Goal: Transaction & Acquisition: Purchase product/service

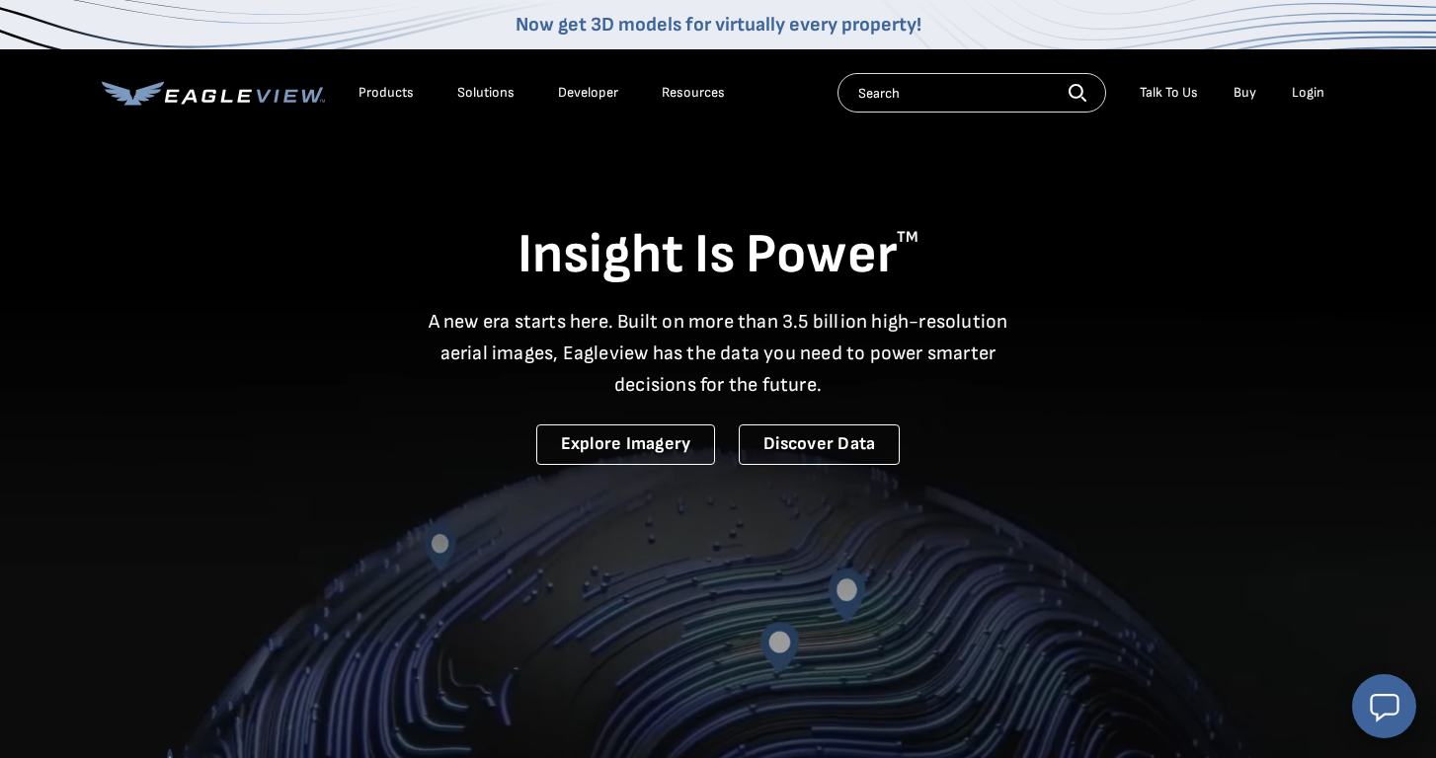
click at [1302, 94] on div "Login" at bounding box center [1307, 93] width 33 height 18
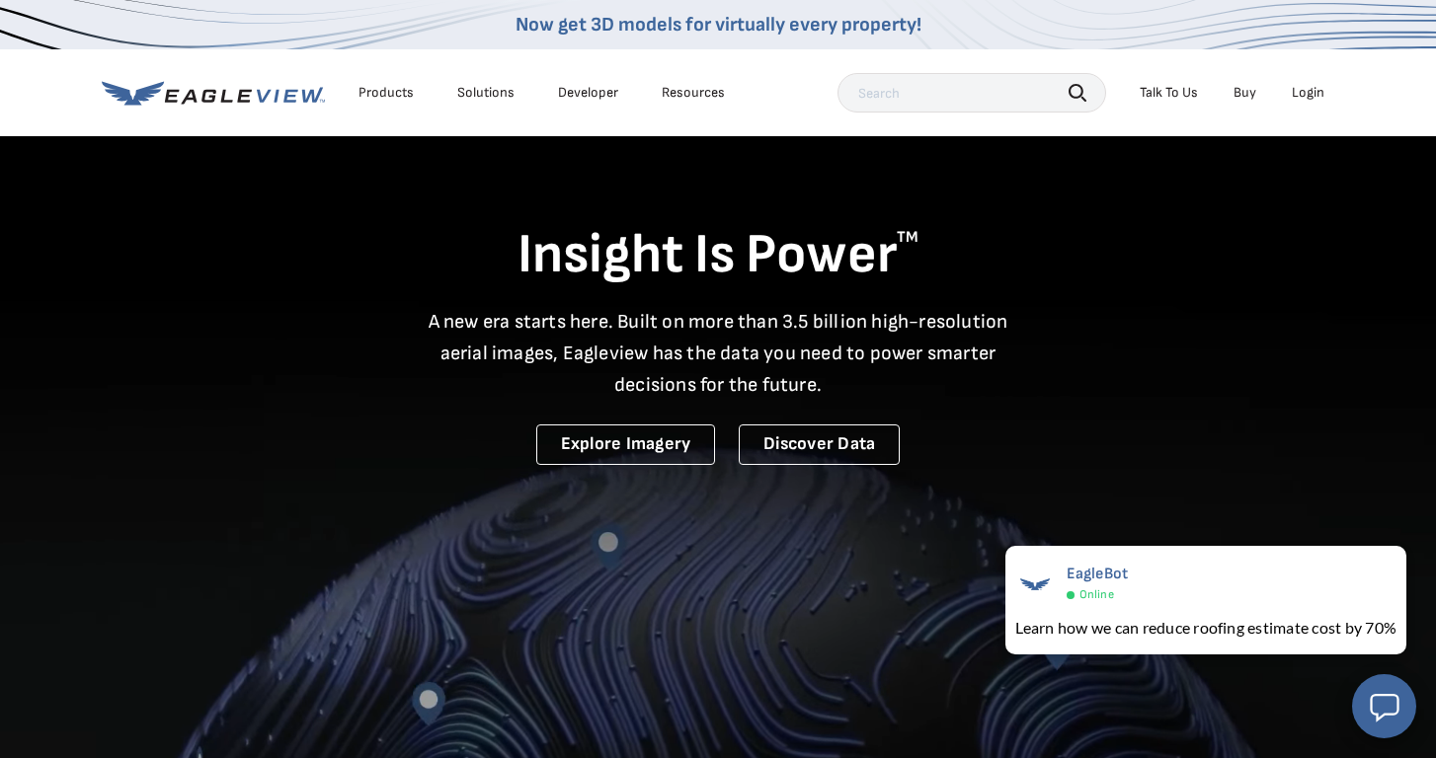
click at [1301, 95] on div "Login" at bounding box center [1307, 93] width 33 height 18
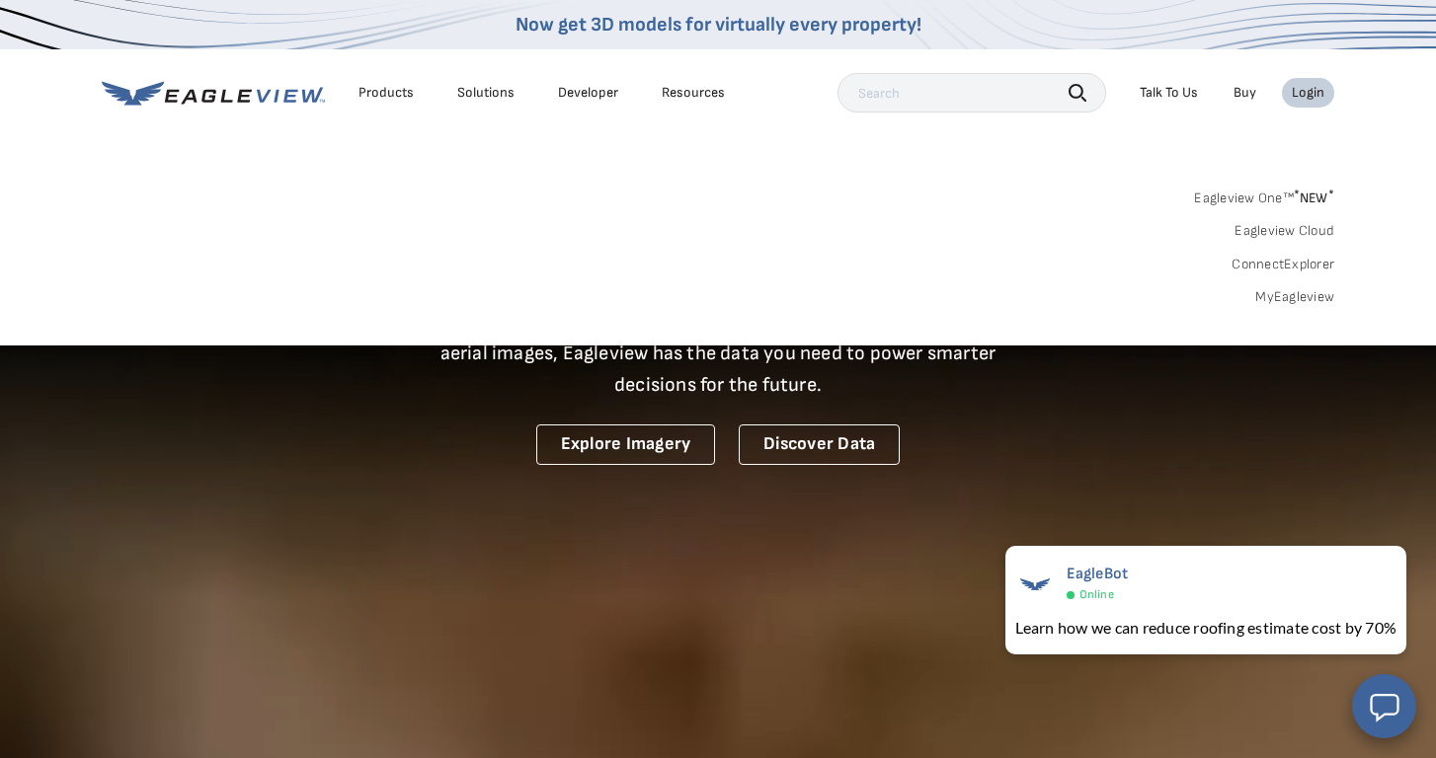
click at [1272, 297] on link "MyEagleview" at bounding box center [1294, 297] width 79 height 18
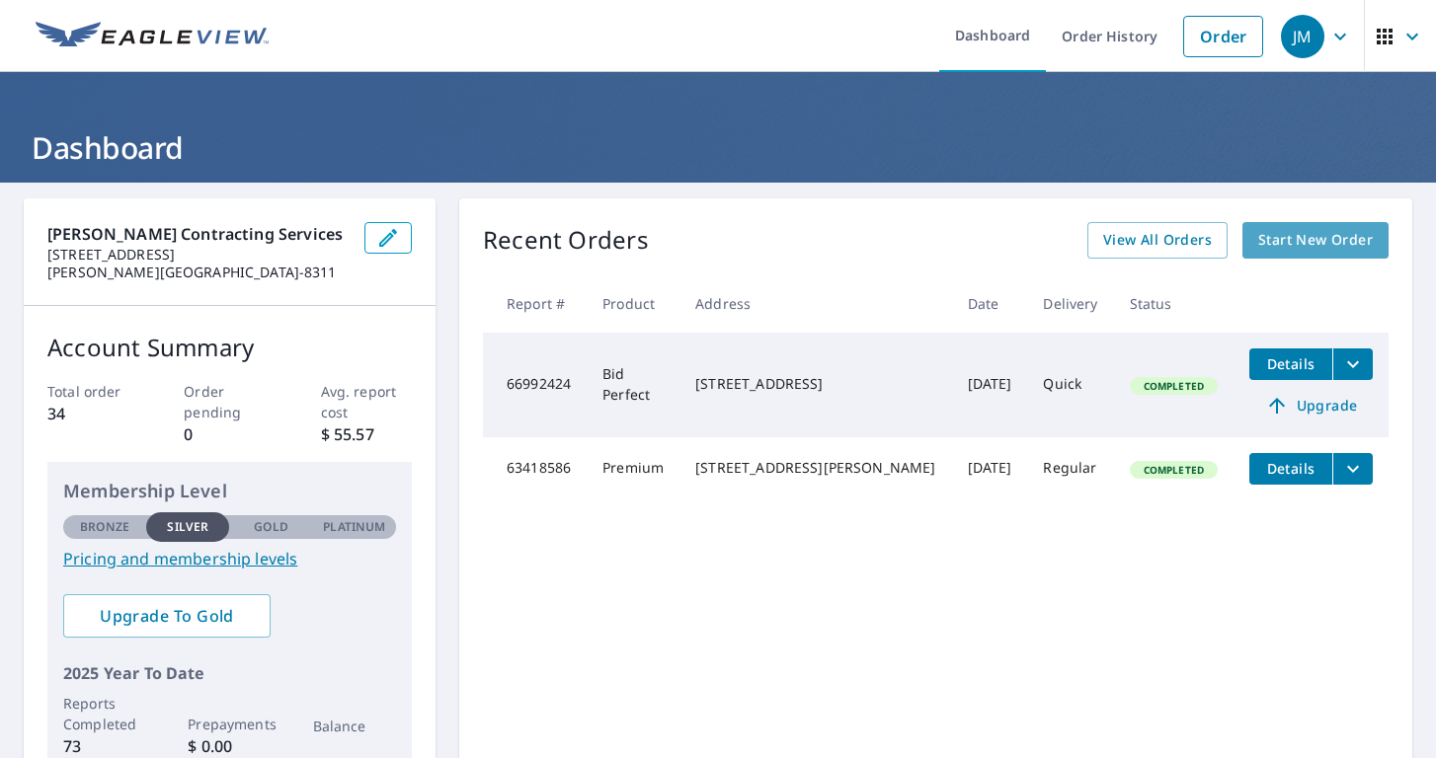
click at [1299, 251] on span "Start New Order" at bounding box center [1315, 240] width 115 height 25
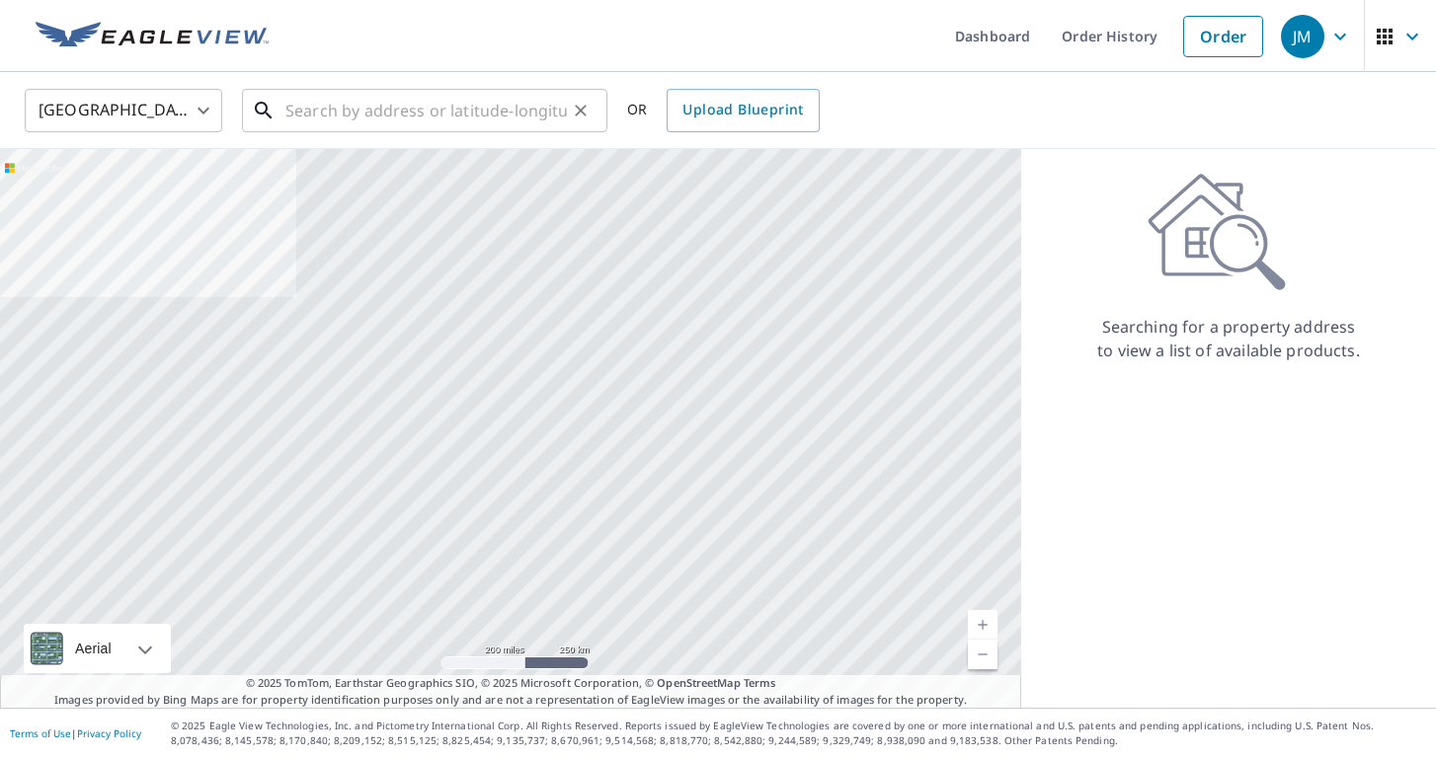
click at [305, 117] on input "text" at bounding box center [425, 110] width 281 height 55
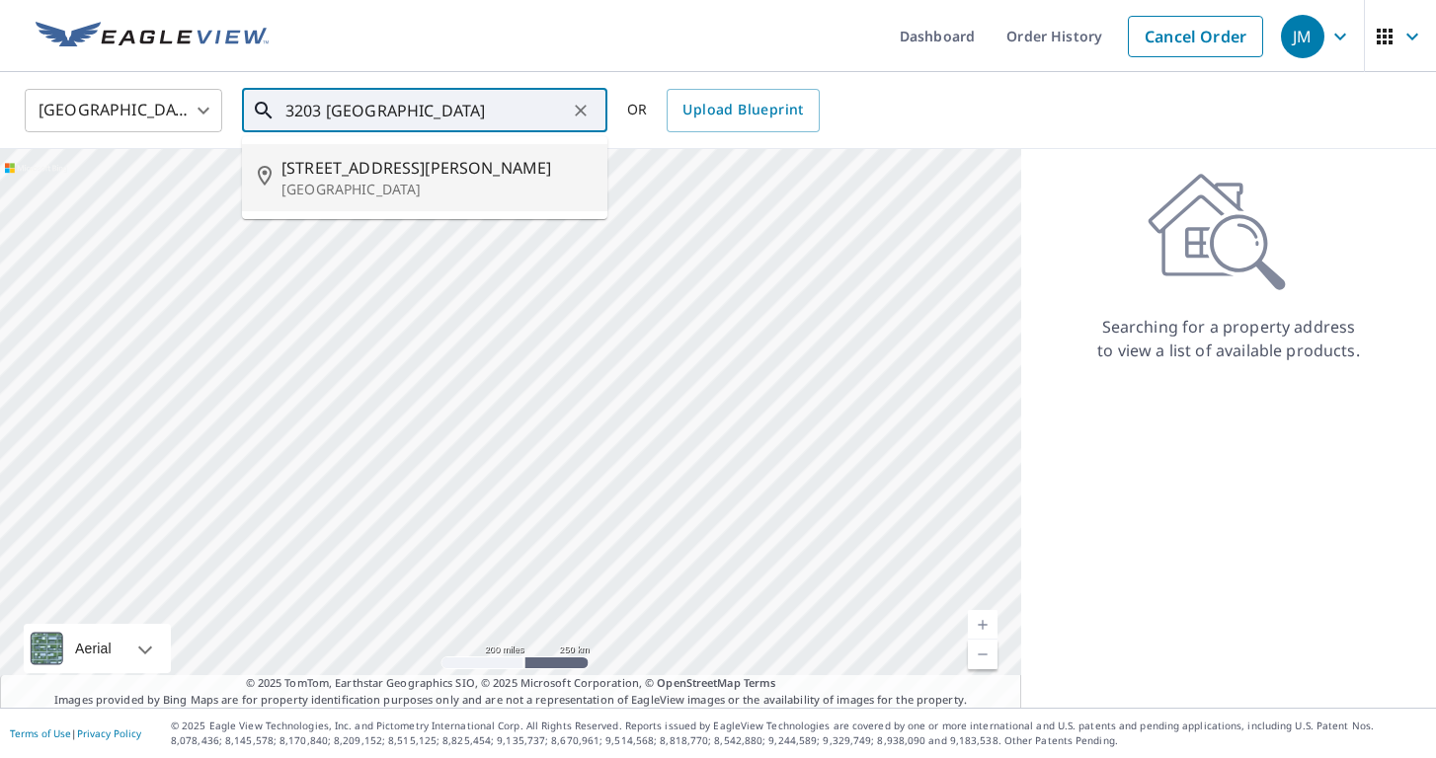
click at [317, 174] on span "[STREET_ADDRESS][PERSON_NAME]" at bounding box center [436, 168] width 310 height 24
type input "[STREET_ADDRESS][PERSON_NAME][PERSON_NAME]"
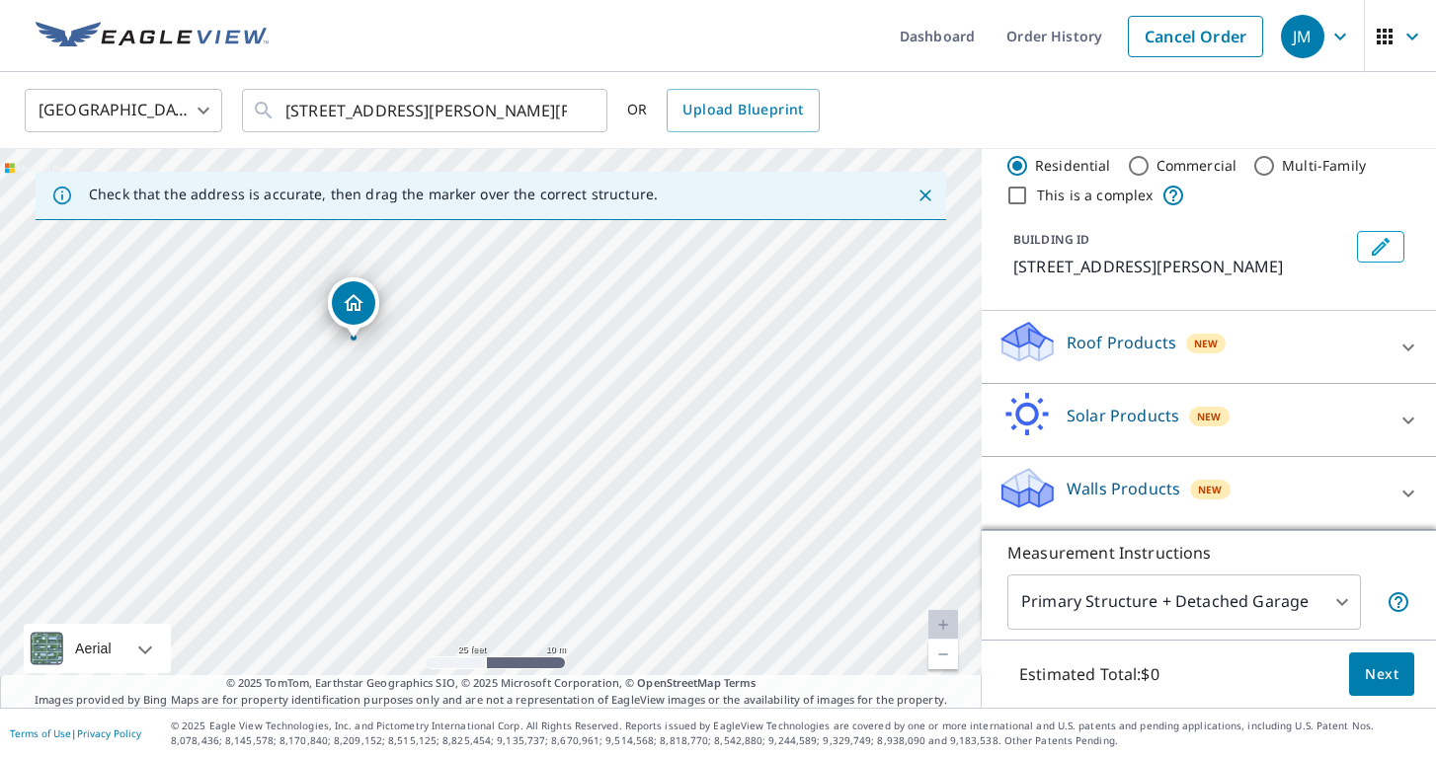
click at [1391, 345] on div at bounding box center [1407, 347] width 47 height 47
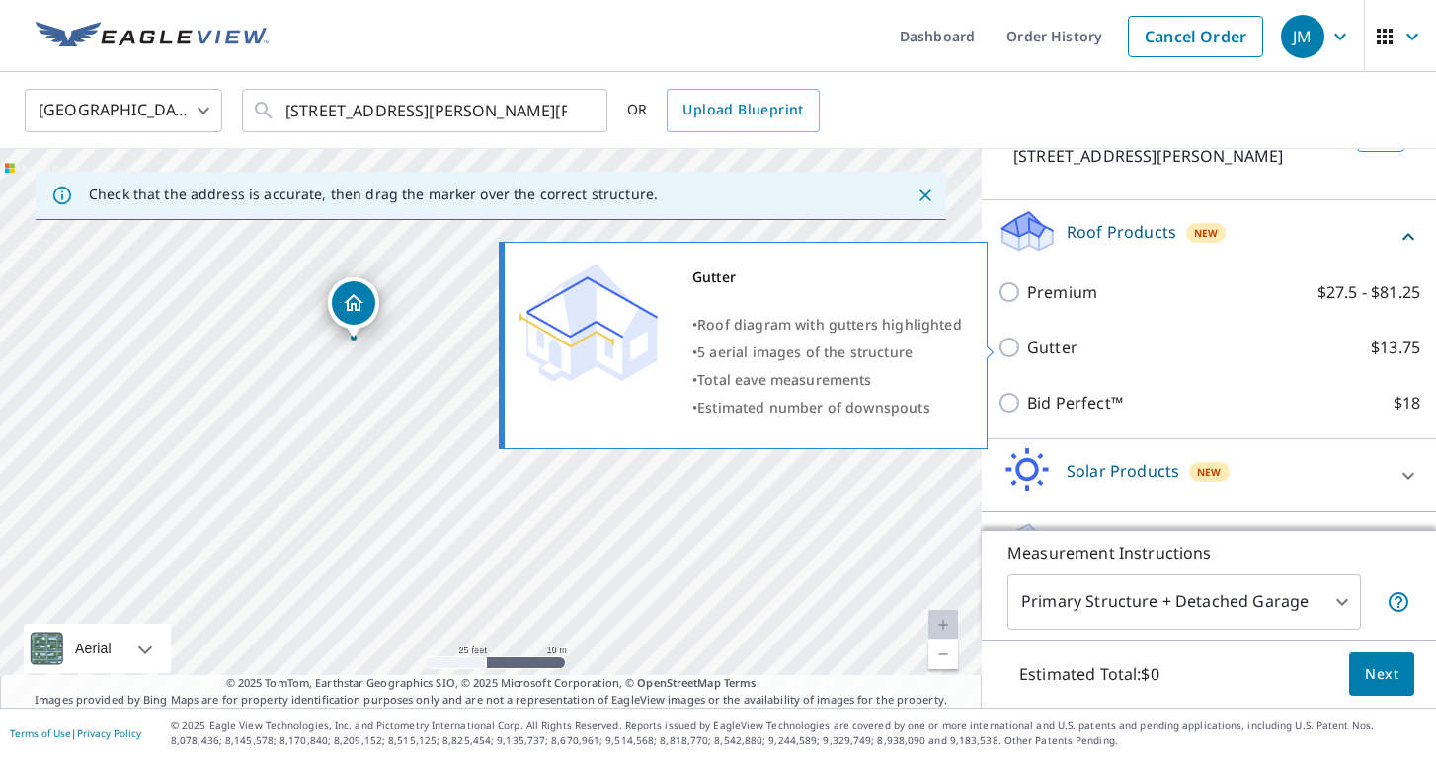
scroll to position [155, 0]
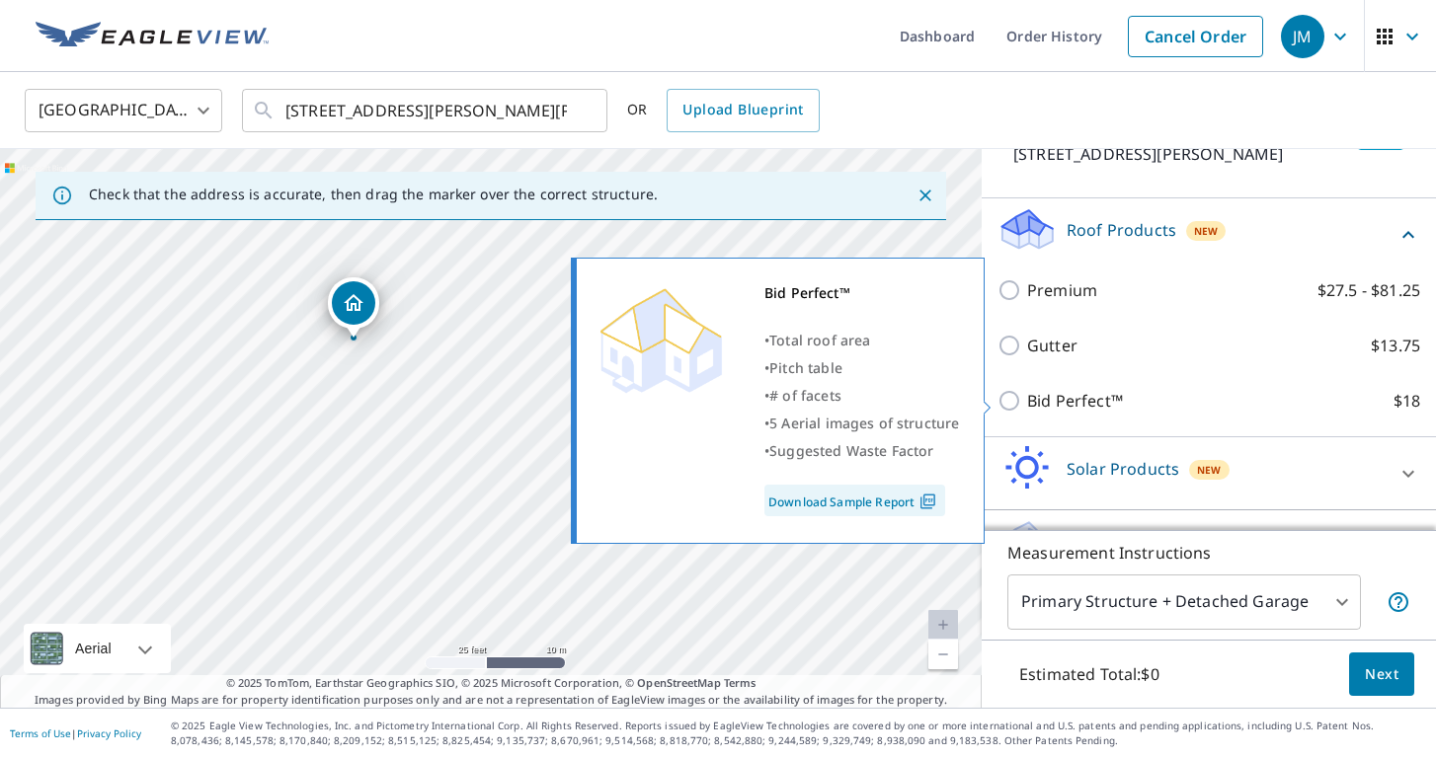
click at [1011, 397] on input "Bid Perfect™ $18" at bounding box center [1012, 401] width 30 height 24
checkbox input "true"
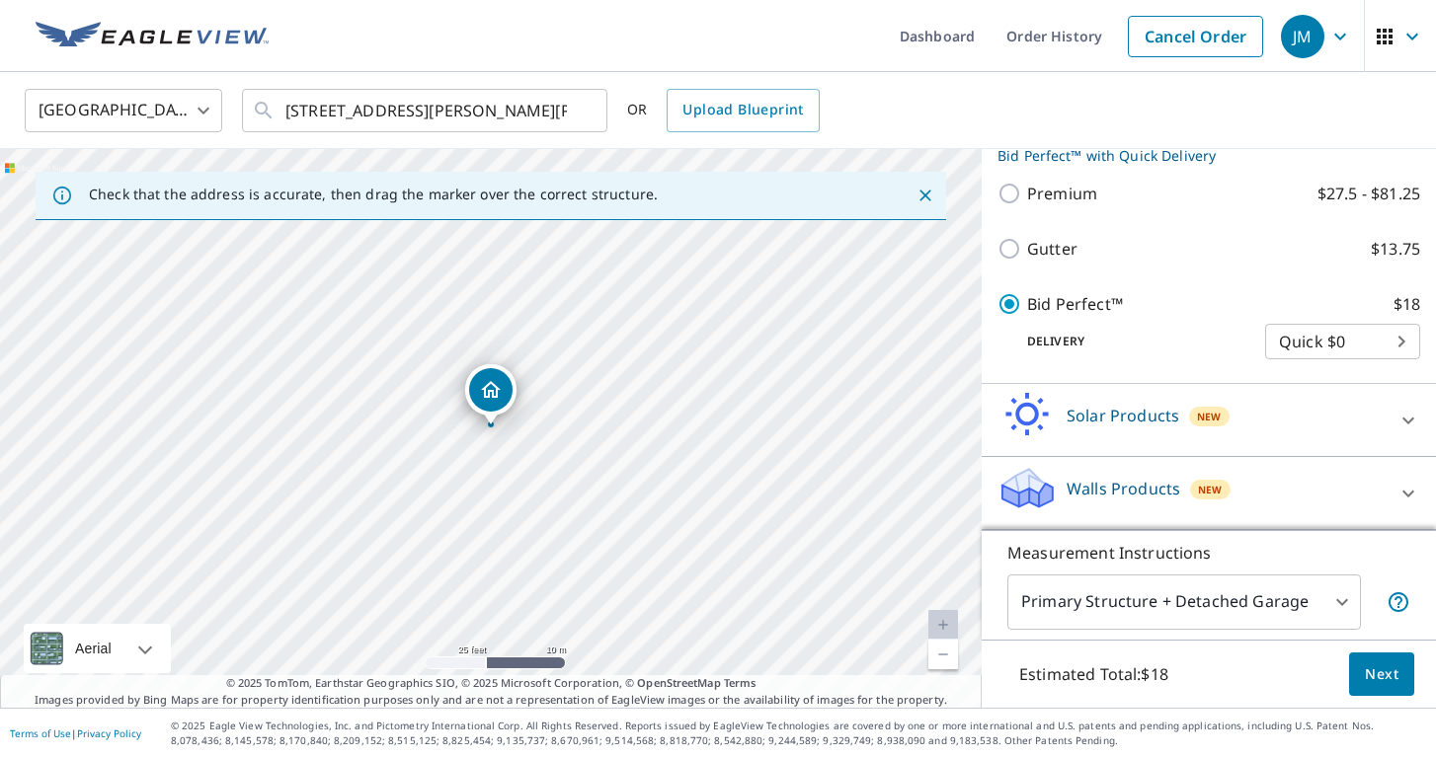
scroll to position [0, 0]
click at [1375, 672] on span "Next" at bounding box center [1381, 674] width 34 height 25
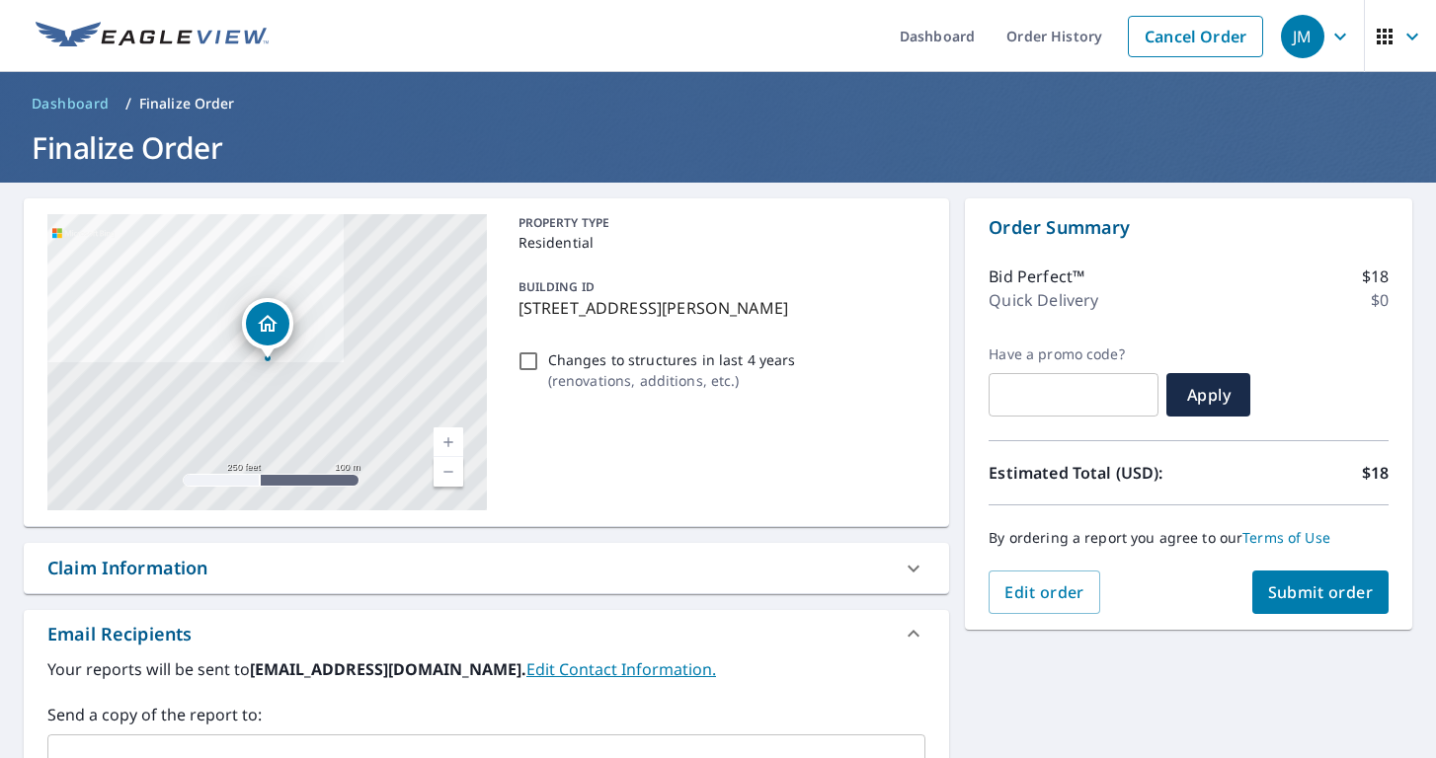
scroll to position [52, 0]
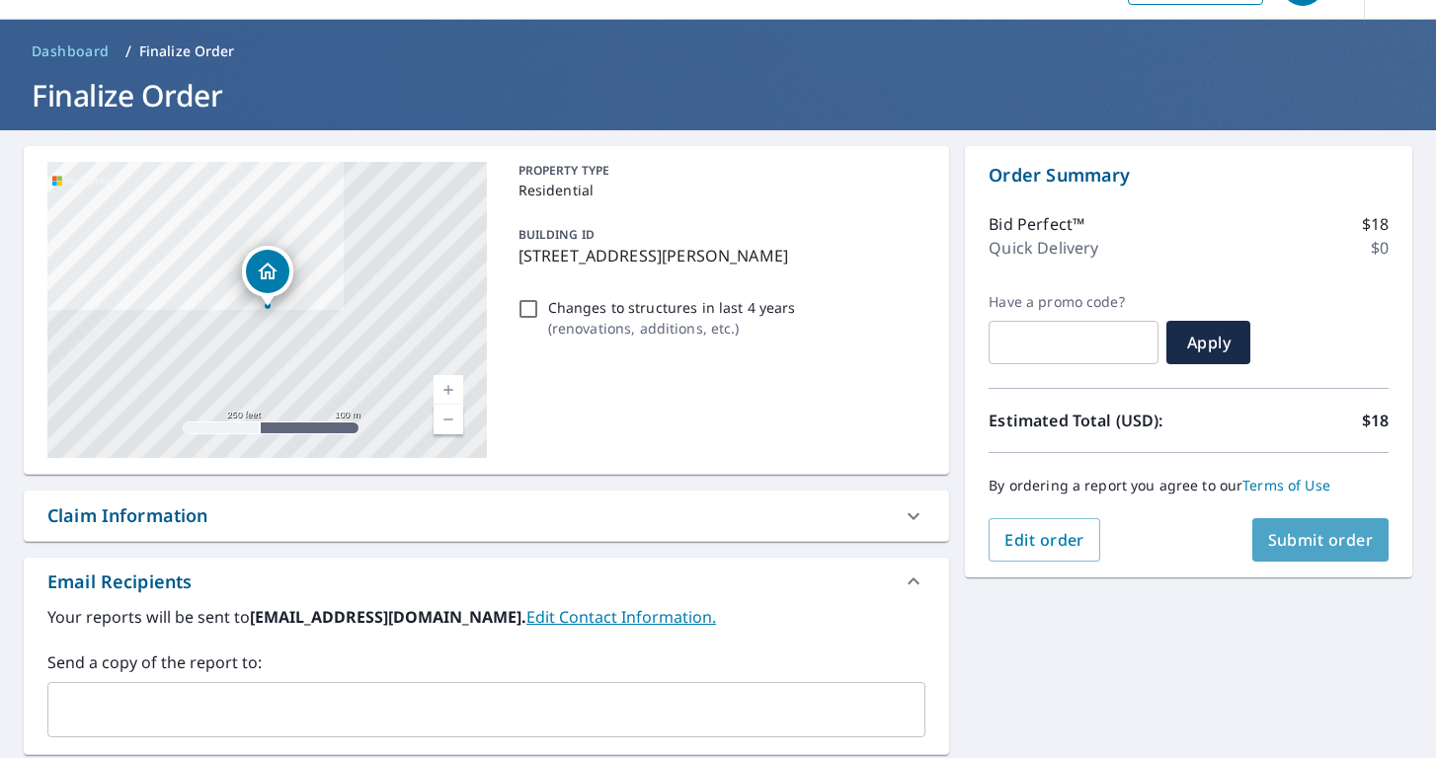
click at [1300, 532] on span "Submit order" at bounding box center [1321, 540] width 106 height 22
